Goal: Find specific page/section: Find specific page/section

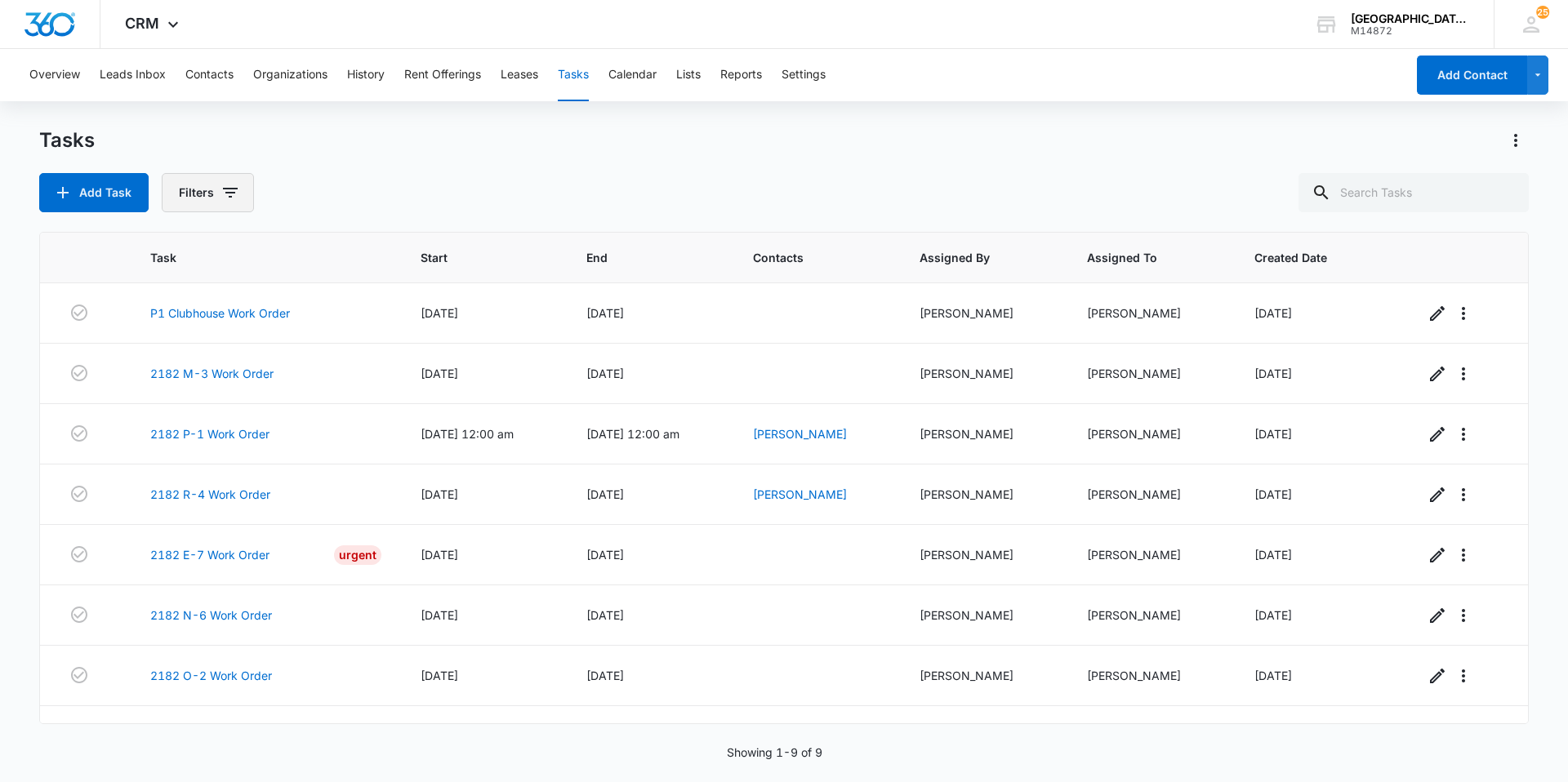
click at [179, 180] on button "Filters" at bounding box center [207, 193] width 92 height 39
click at [207, 380] on label "Complete" at bounding box center [275, 388] width 188 height 17
click at [182, 388] on input "Complete" at bounding box center [182, 388] width 1 height 1
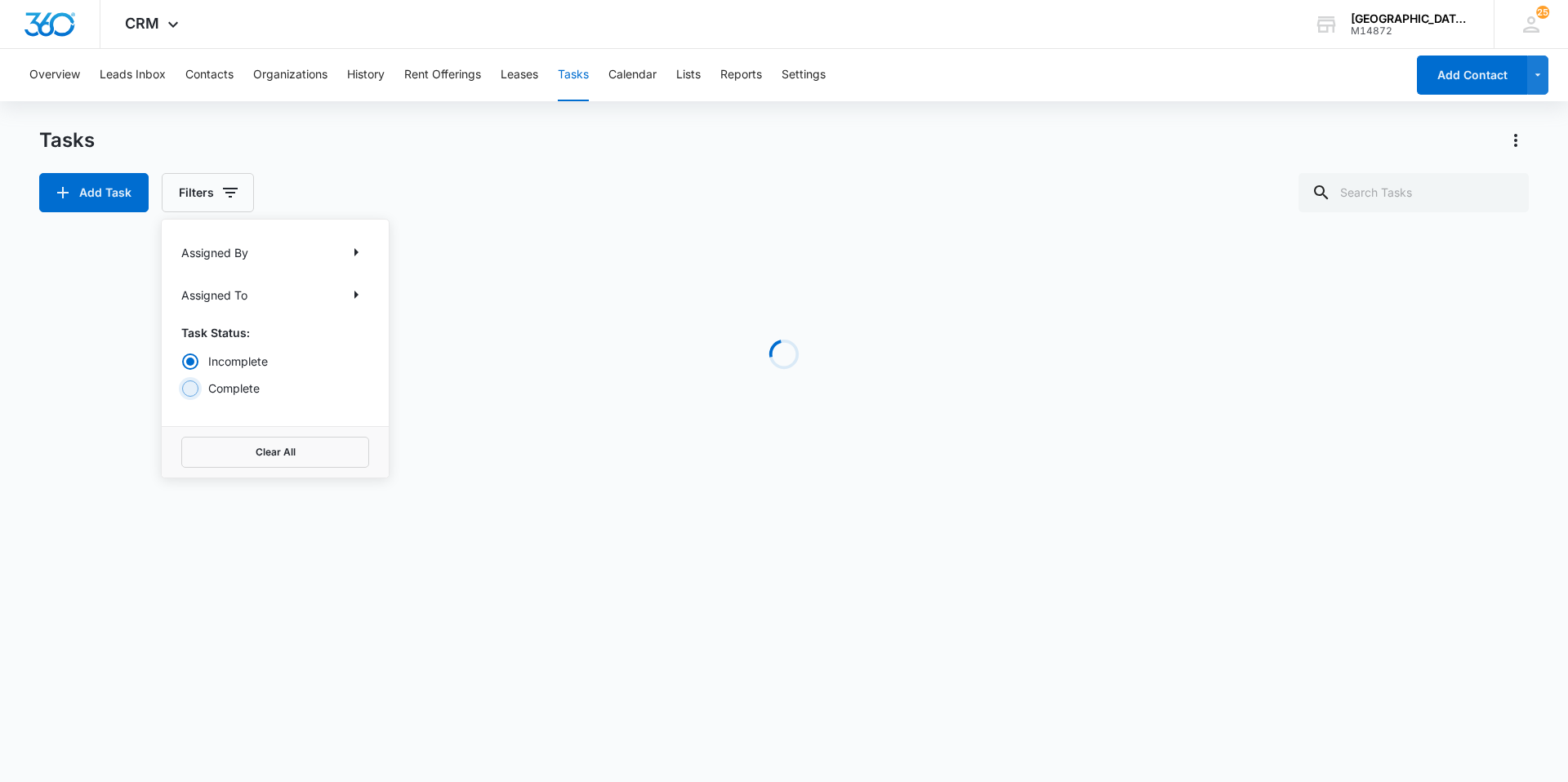
radio input "false"
radio input "true"
click at [346, 159] on div "Tasks Add Task Filters Assigned By Assigned To Task Status: Incomplete Complete…" at bounding box center [783, 170] width 1489 height 85
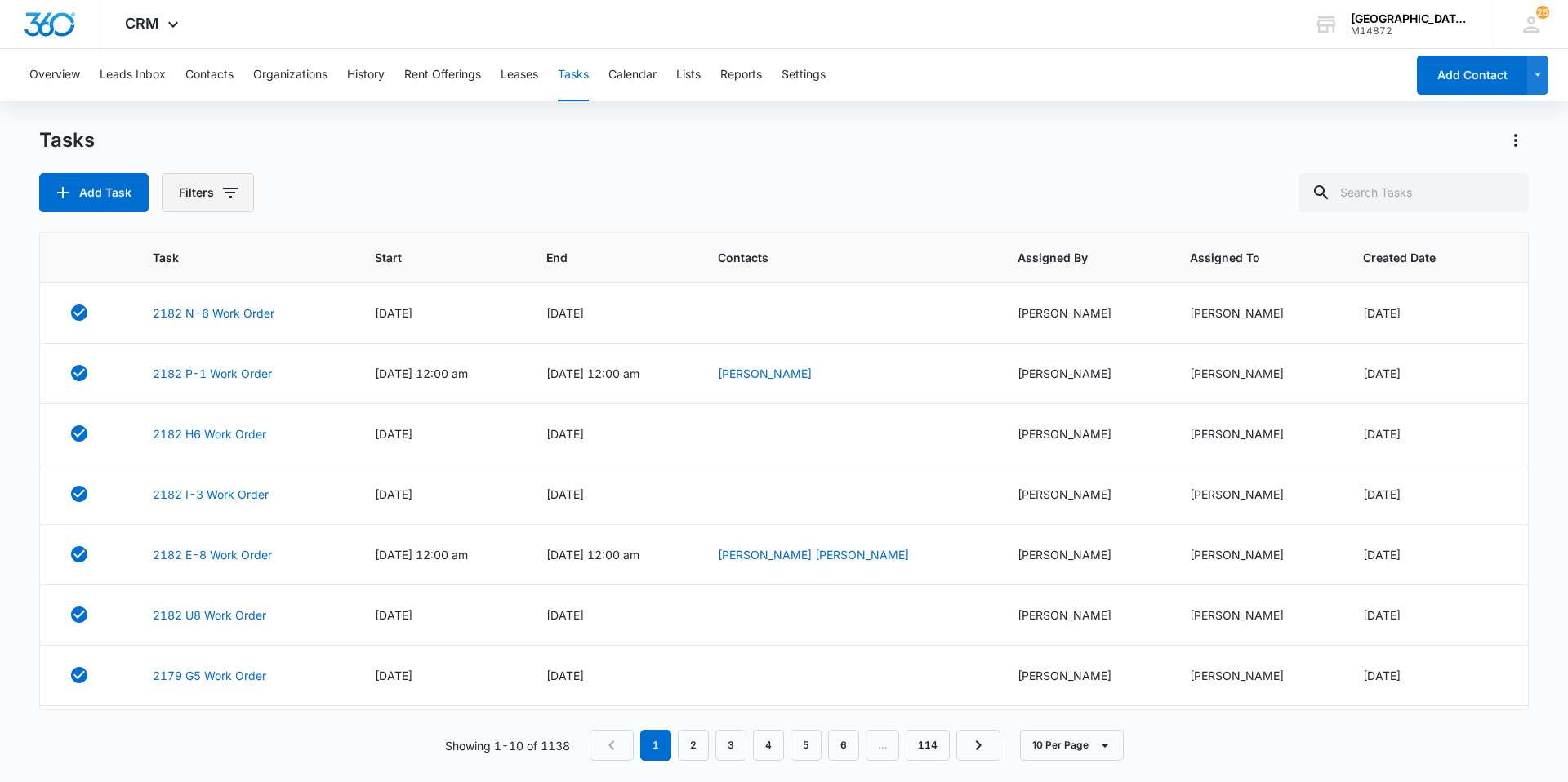
click at [194, 188] on button "Filters" at bounding box center [207, 193] width 92 height 39
click at [208, 361] on label "Incomplete" at bounding box center [275, 361] width 188 height 17
click at [182, 361] on input "Incomplete" at bounding box center [182, 361] width 1 height 1
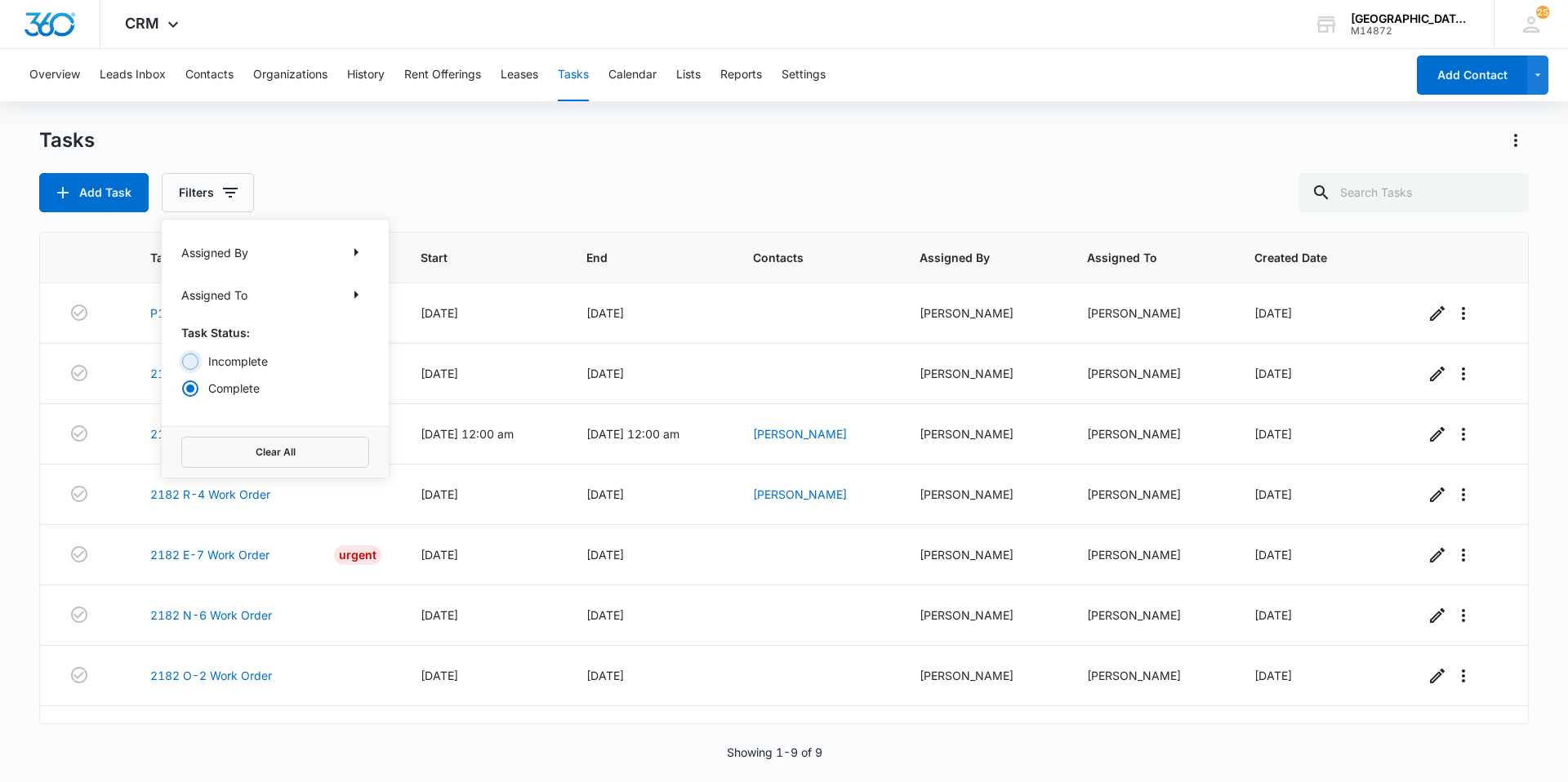
radio input "true"
click at [427, 182] on div "Add Task Filters Assigned By Assigned To Task Status: Incomplete Complete Clear…" at bounding box center [783, 193] width 1489 height 39
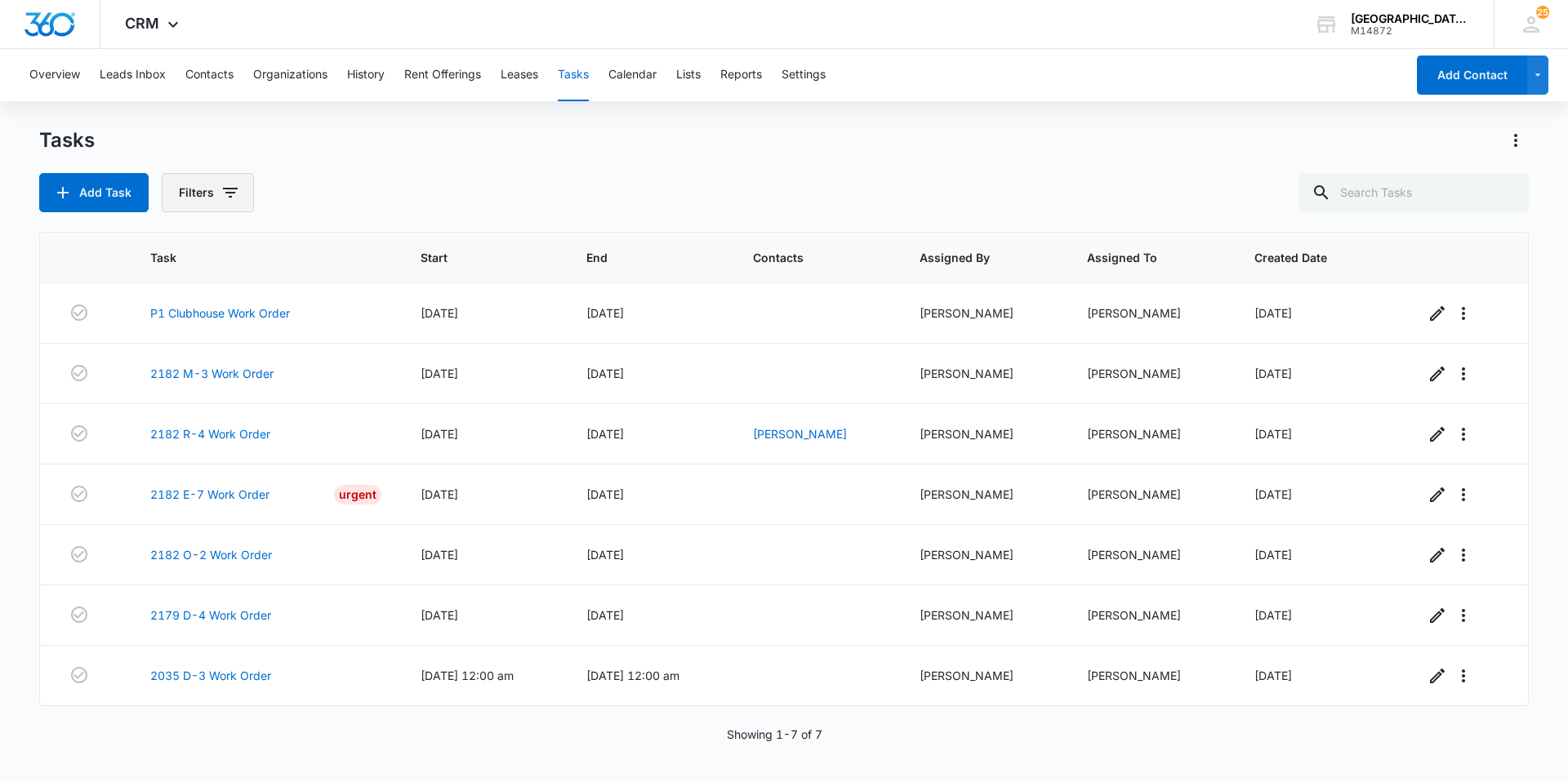
click at [199, 204] on button "Filters" at bounding box center [207, 193] width 92 height 39
click at [191, 387] on div at bounding box center [190, 388] width 16 height 16
click at [182, 388] on input "Complete" at bounding box center [182, 388] width 1 height 1
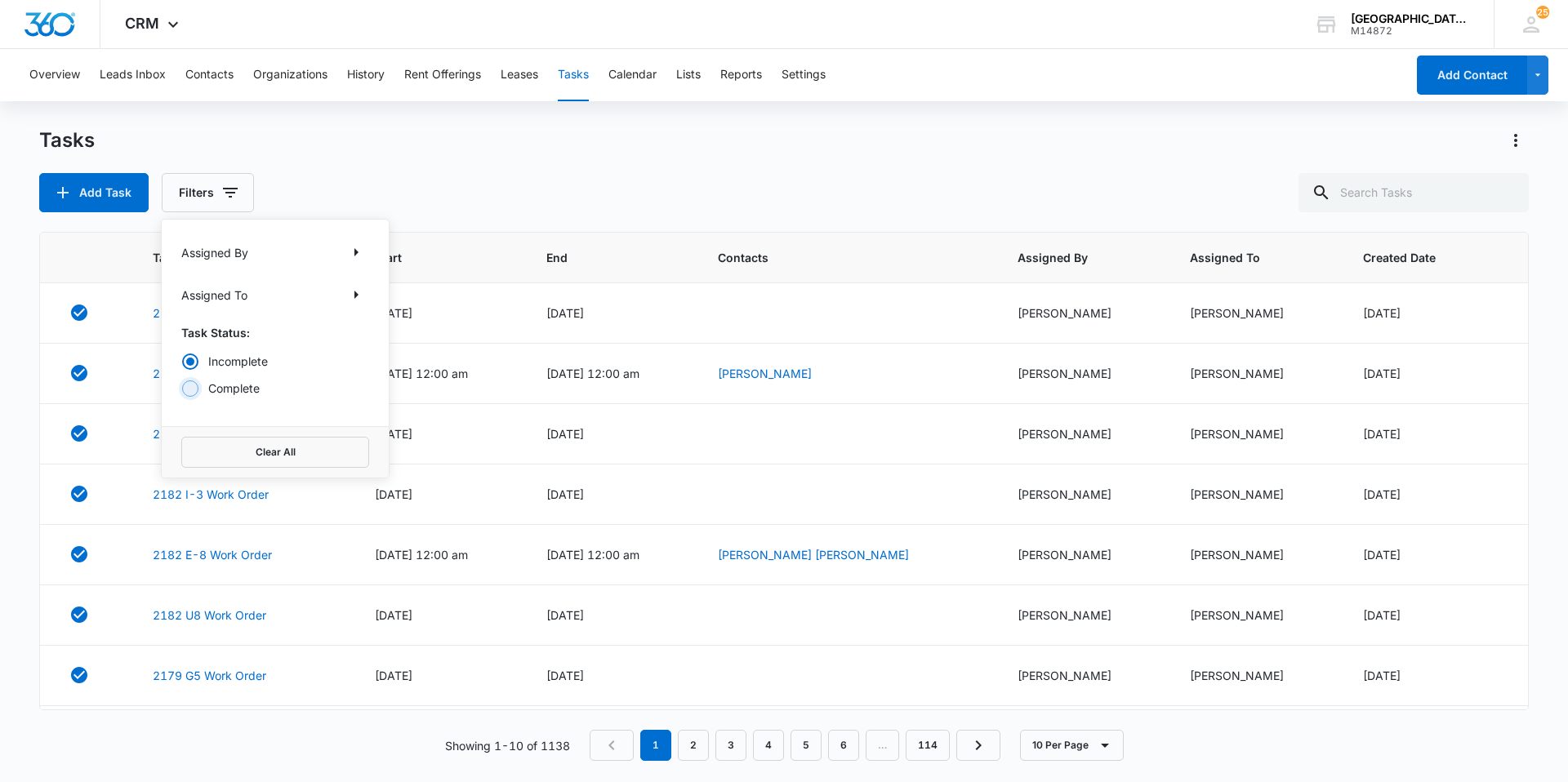
radio input "false"
radio input "true"
click at [306, 187] on div "Add Task Filters Assigned By Assigned To Task Status: Incomplete Complete Clear…" at bounding box center [783, 193] width 1489 height 39
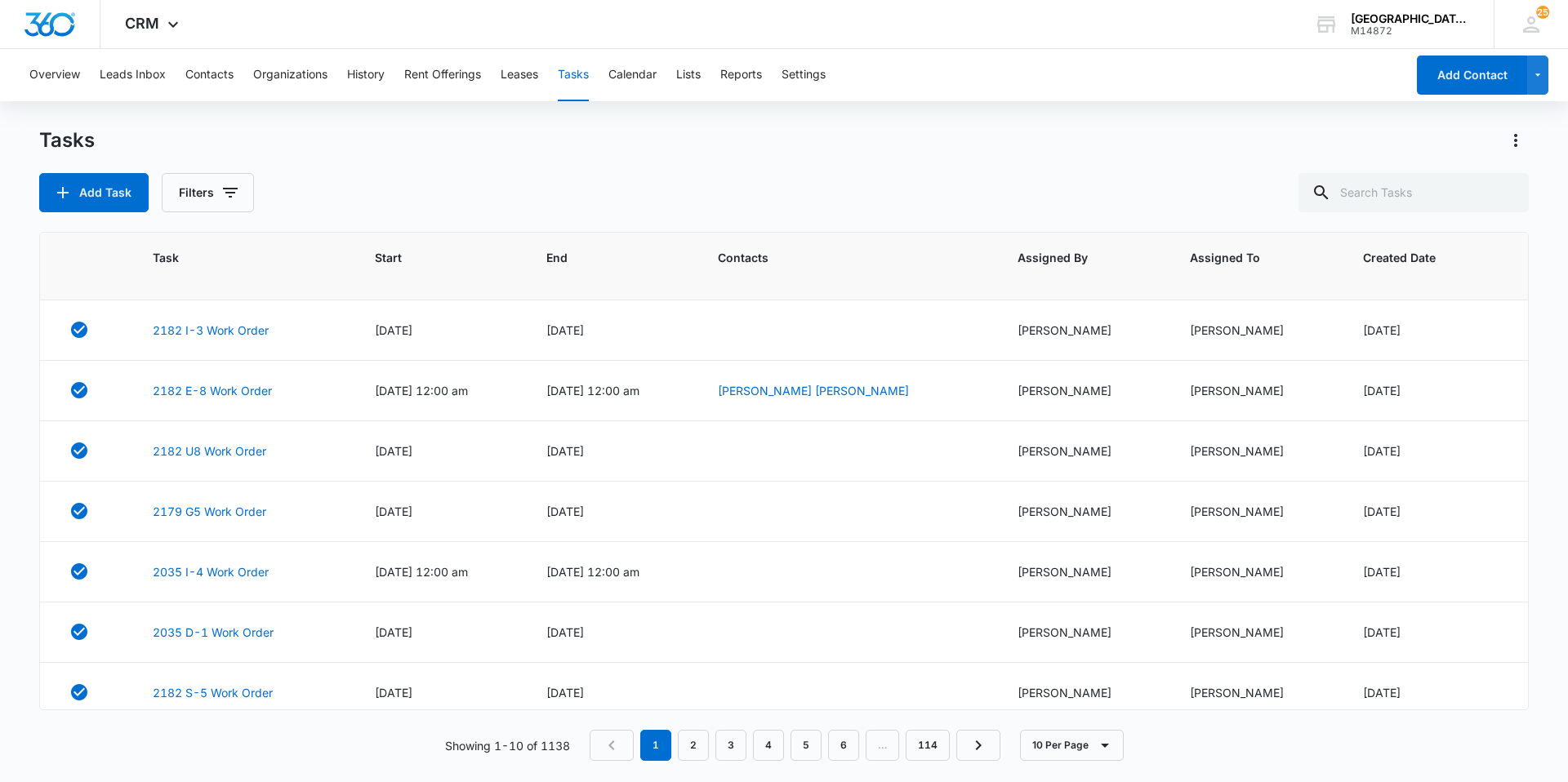
scroll to position [177, 0]
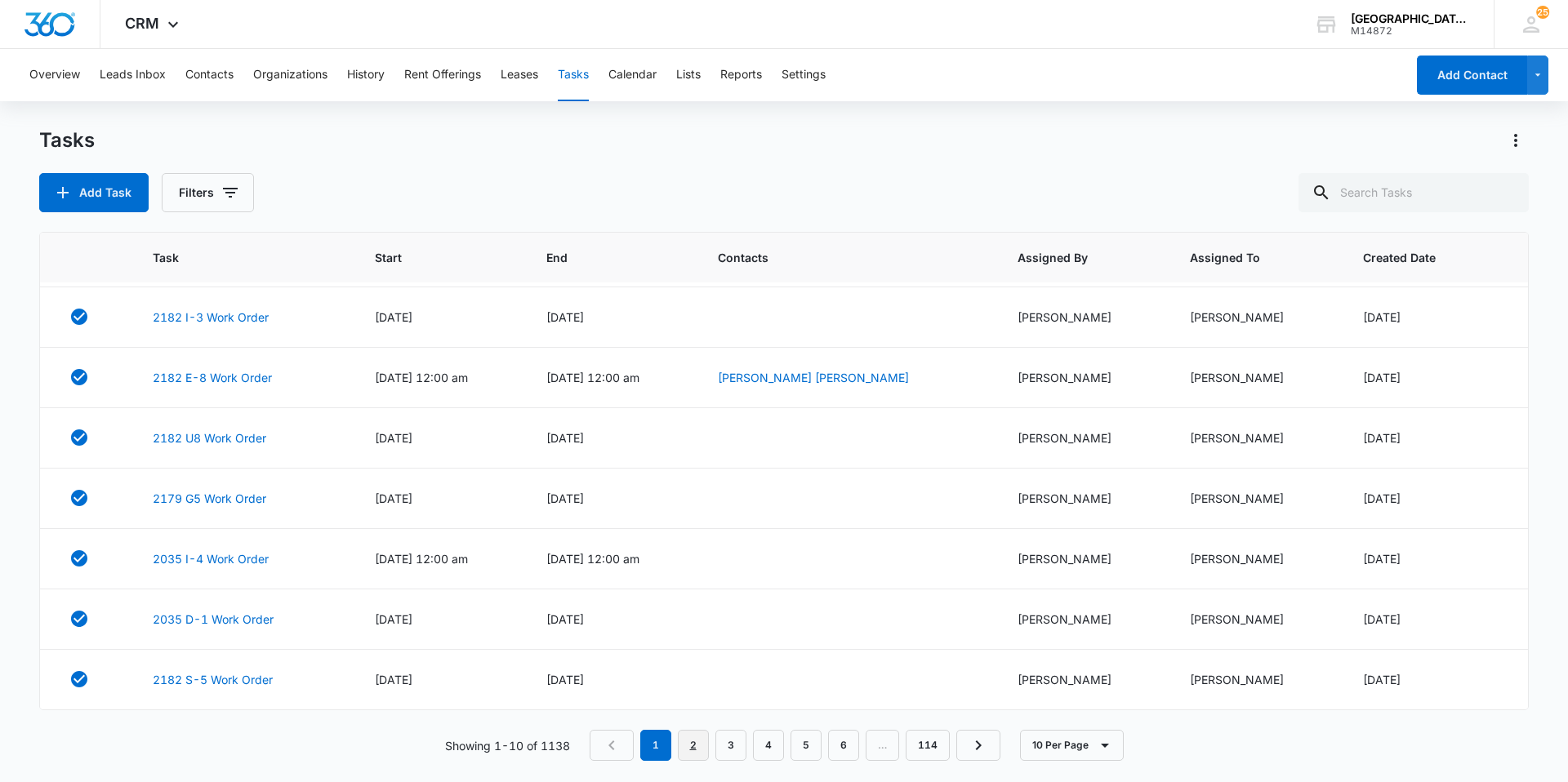
click at [690, 732] on link "2" at bounding box center [693, 745] width 31 height 31
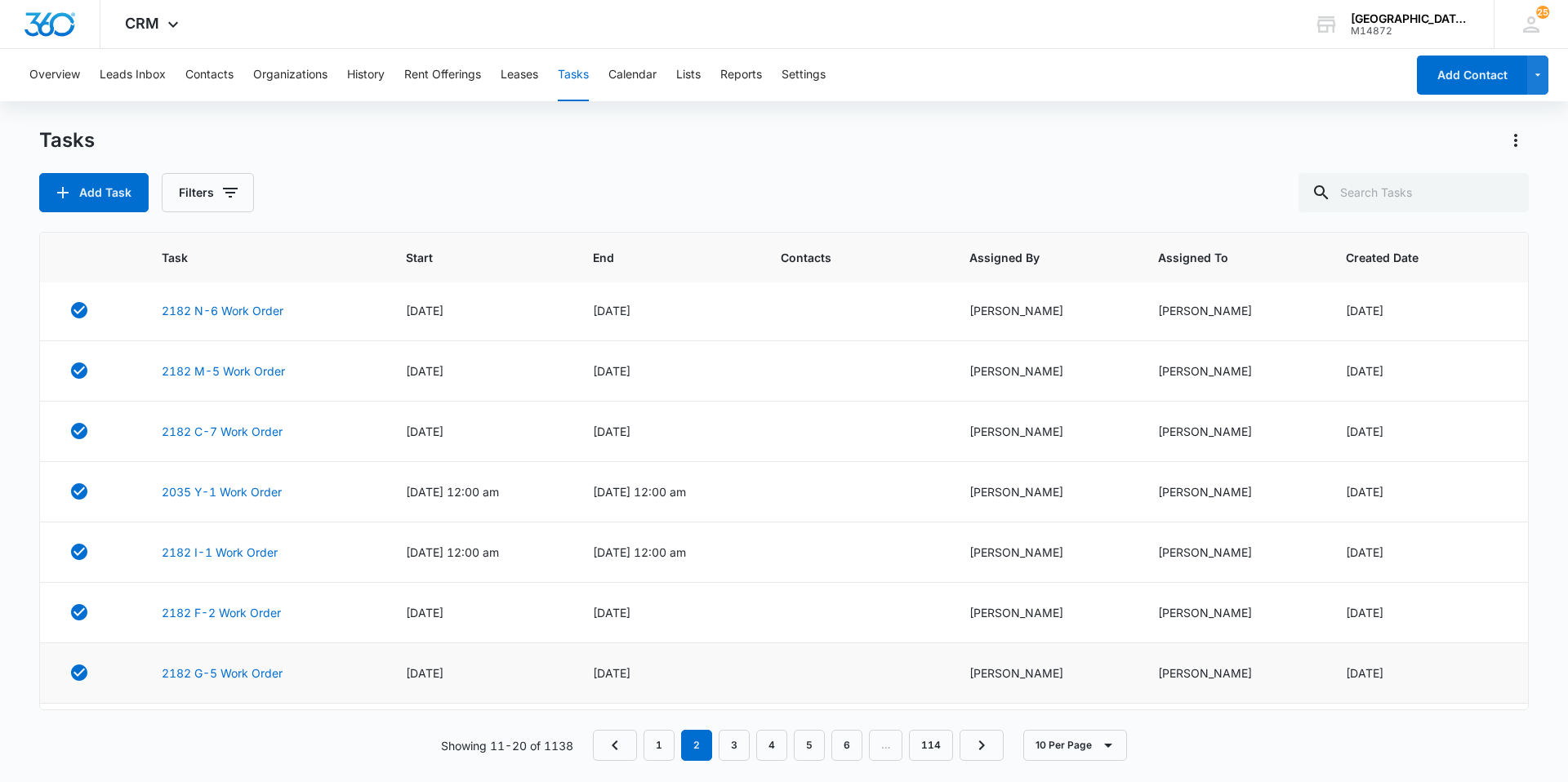
scroll to position [0, 0]
click at [729, 734] on link "3" at bounding box center [734, 745] width 31 height 31
